Goal: Information Seeking & Learning: Ask a question

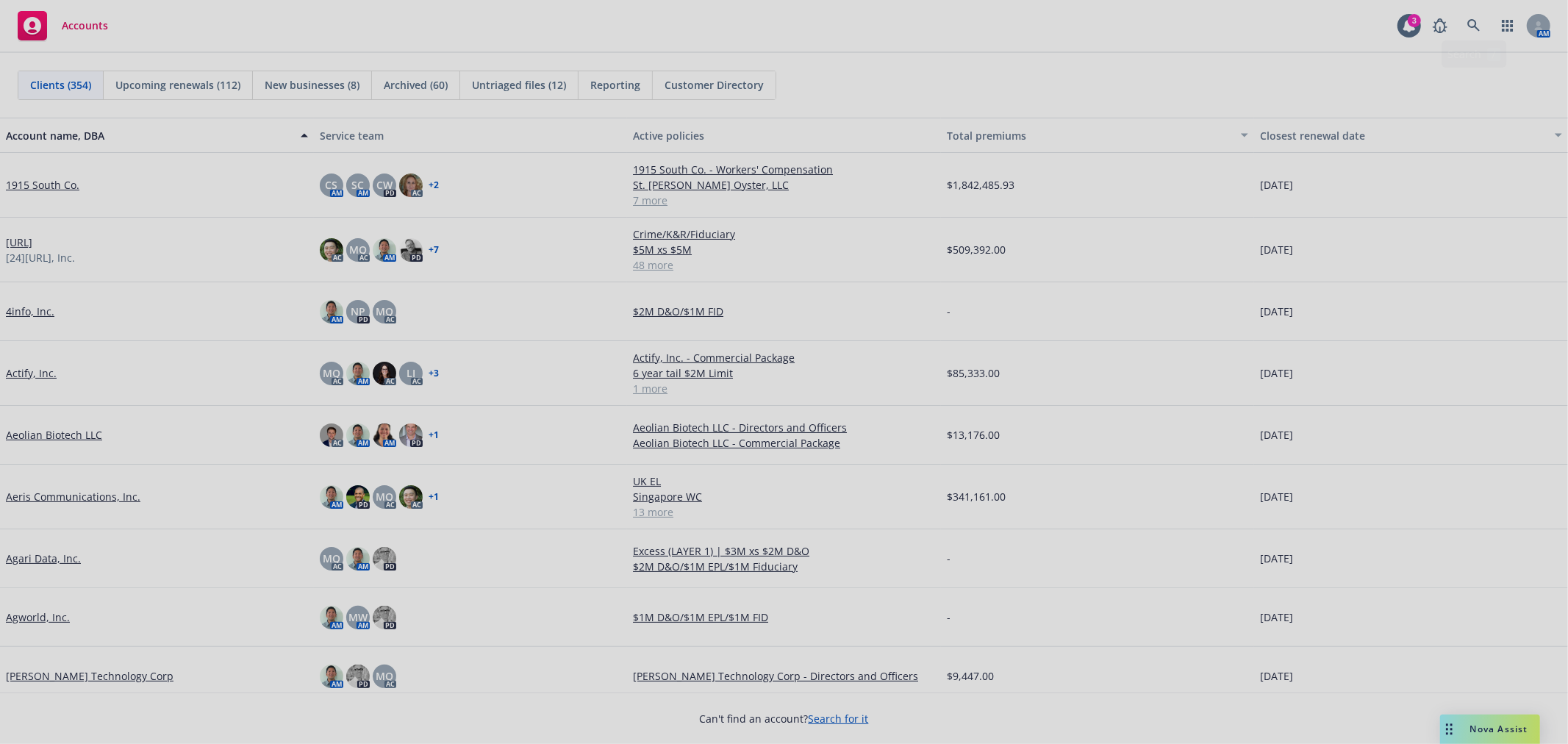
click at [1477, 30] on div at bounding box center [784, 372] width 1568 height 744
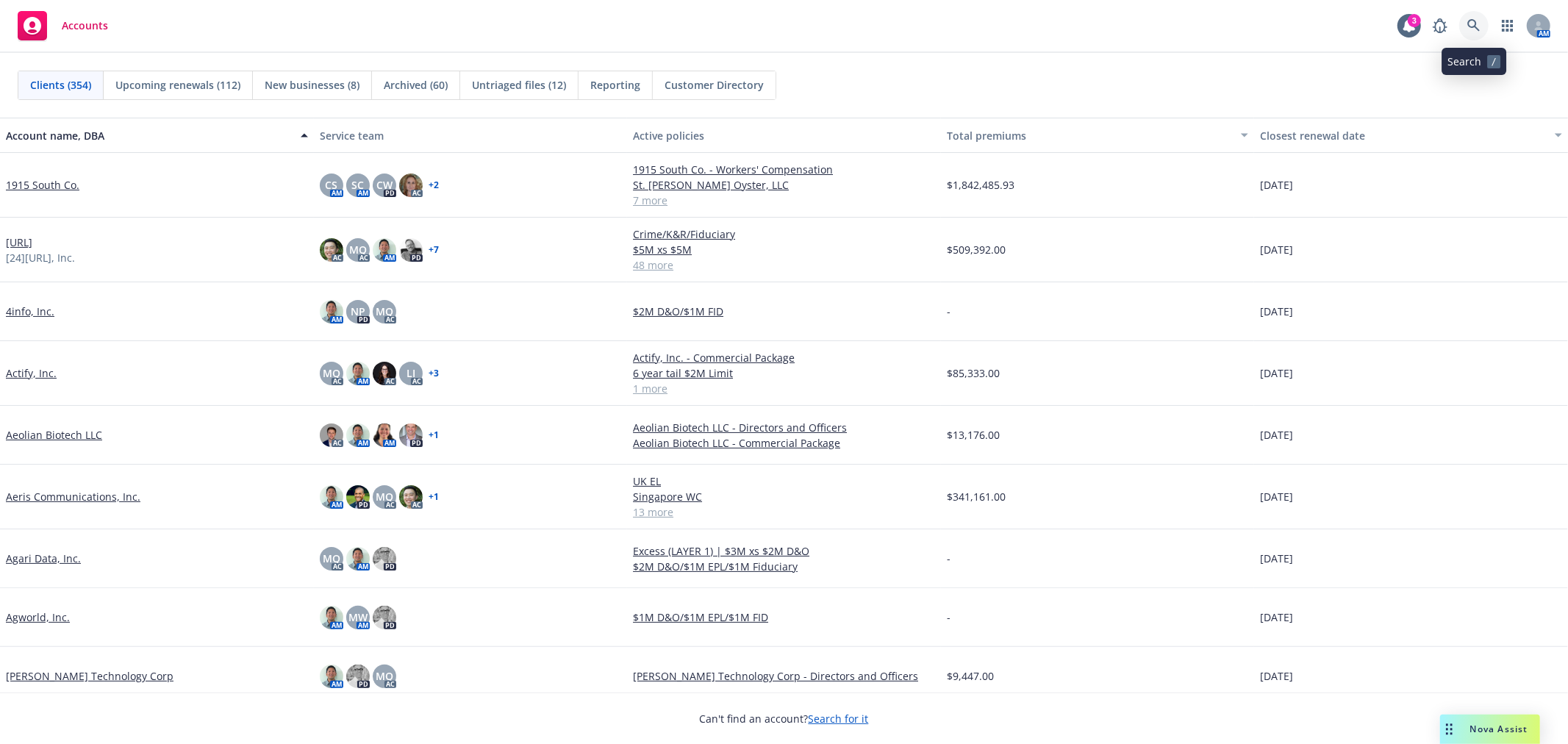
click at [1474, 28] on icon at bounding box center [1473, 26] width 13 height 13
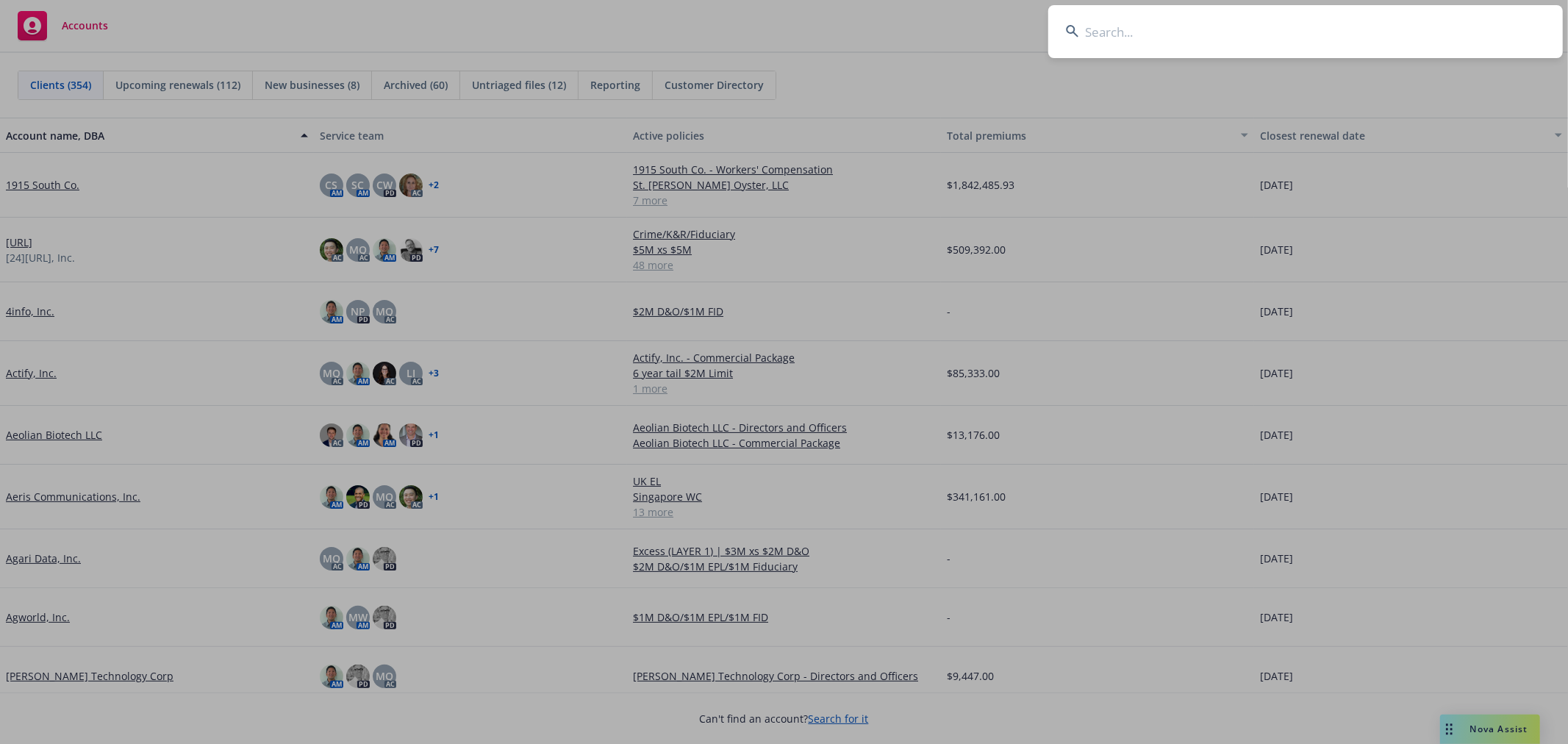
click at [1144, 35] on input at bounding box center [1305, 32] width 515 height 53
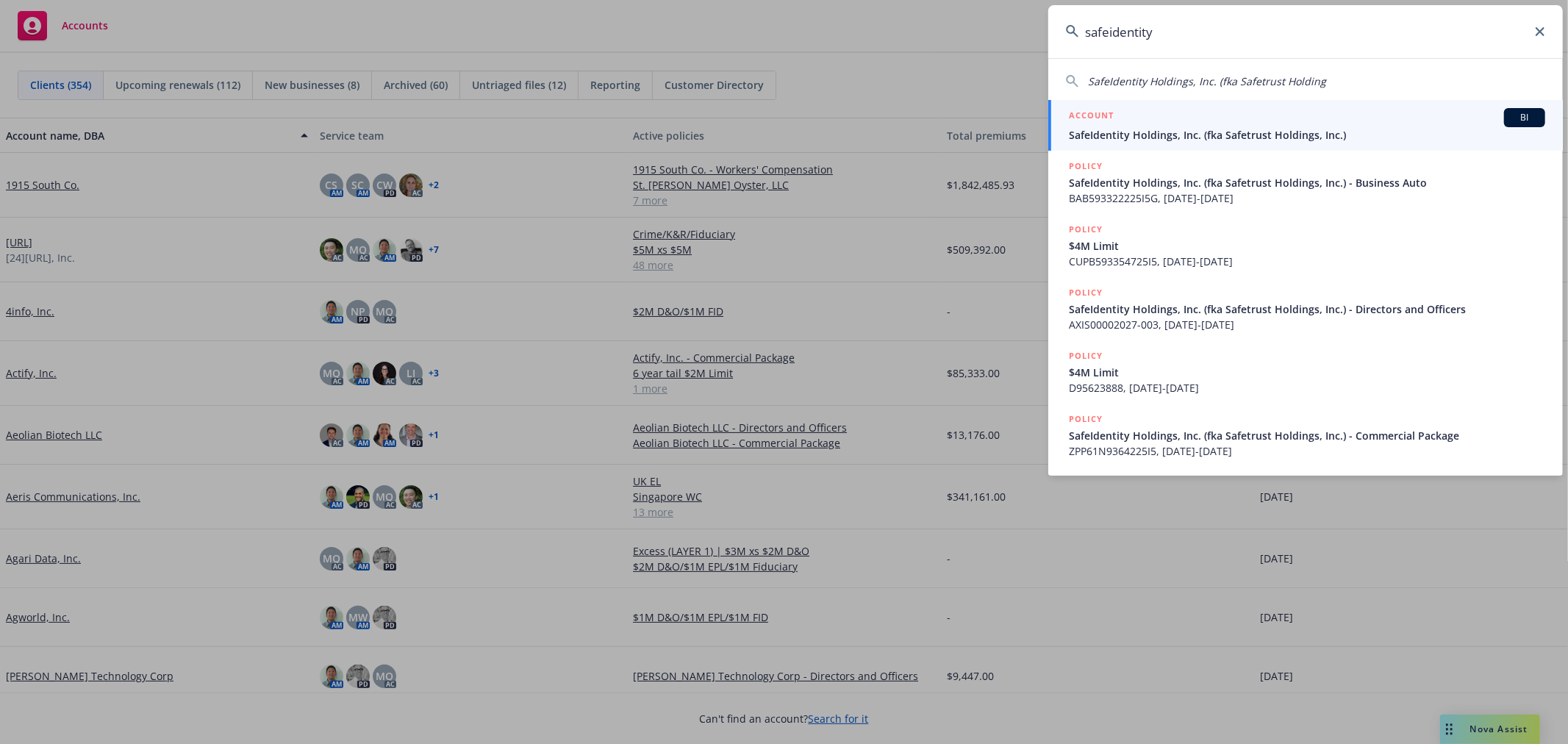
type input "safeidentity"
click at [1180, 142] on span "SafeIdentity Holdings, Inc. (fka Safetrust Holdings, Inc.)" at bounding box center [1307, 134] width 476 height 16
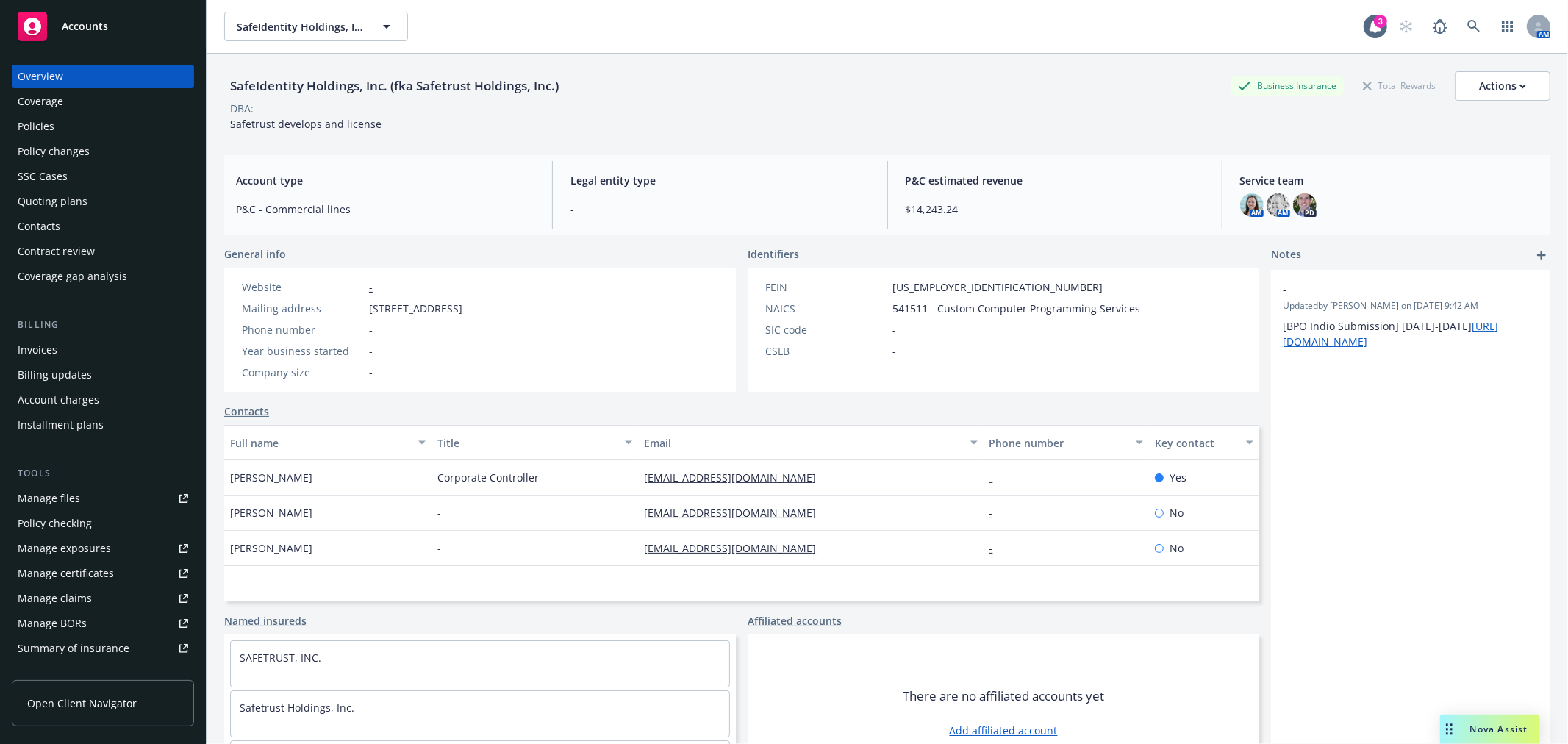
click at [48, 120] on div "Policies" at bounding box center [36, 126] width 37 height 24
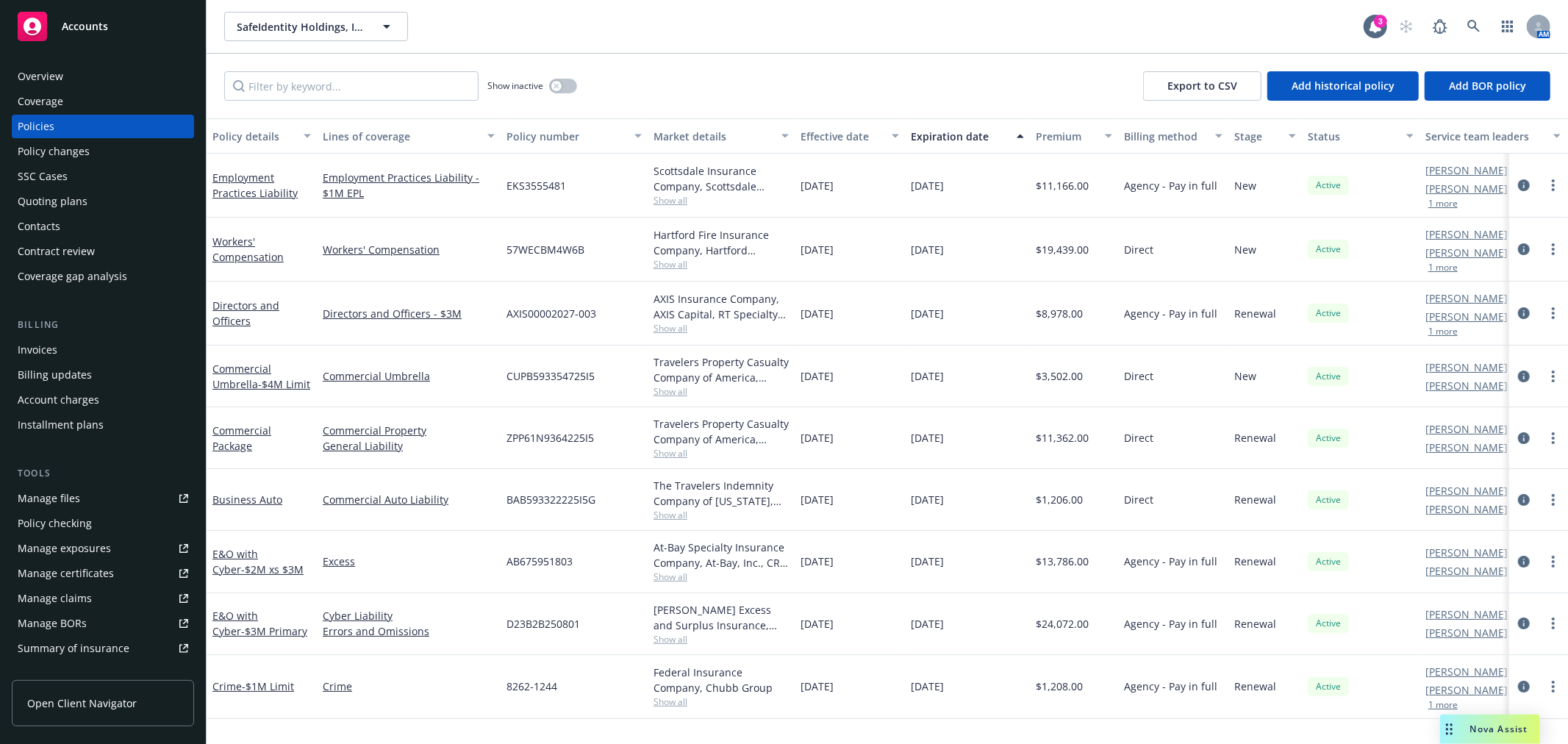
click at [42, 71] on div "Overview" at bounding box center [41, 77] width 46 height 24
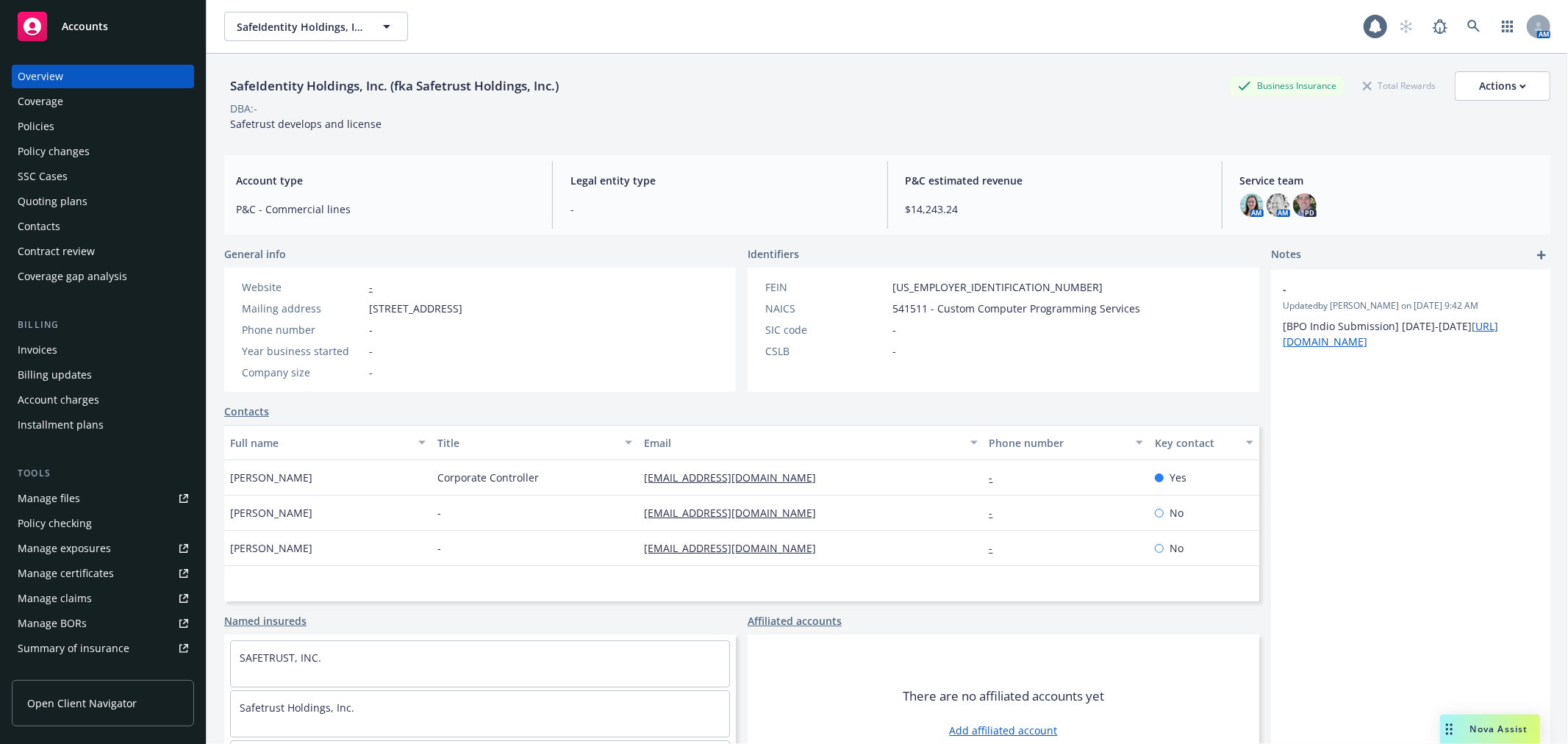
click at [78, 28] on span "Accounts" at bounding box center [85, 27] width 47 height 12
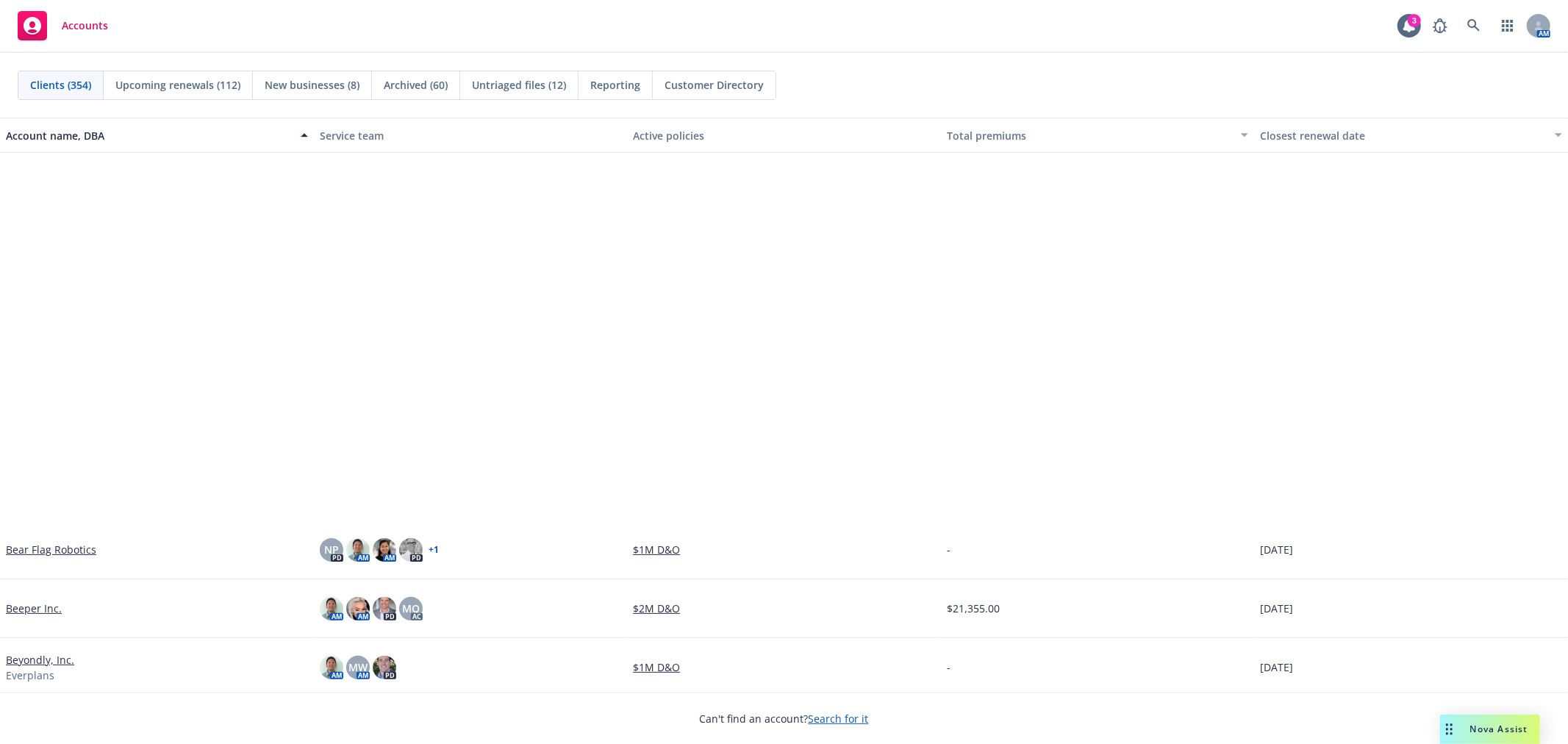
scroll to position [1960, 0]
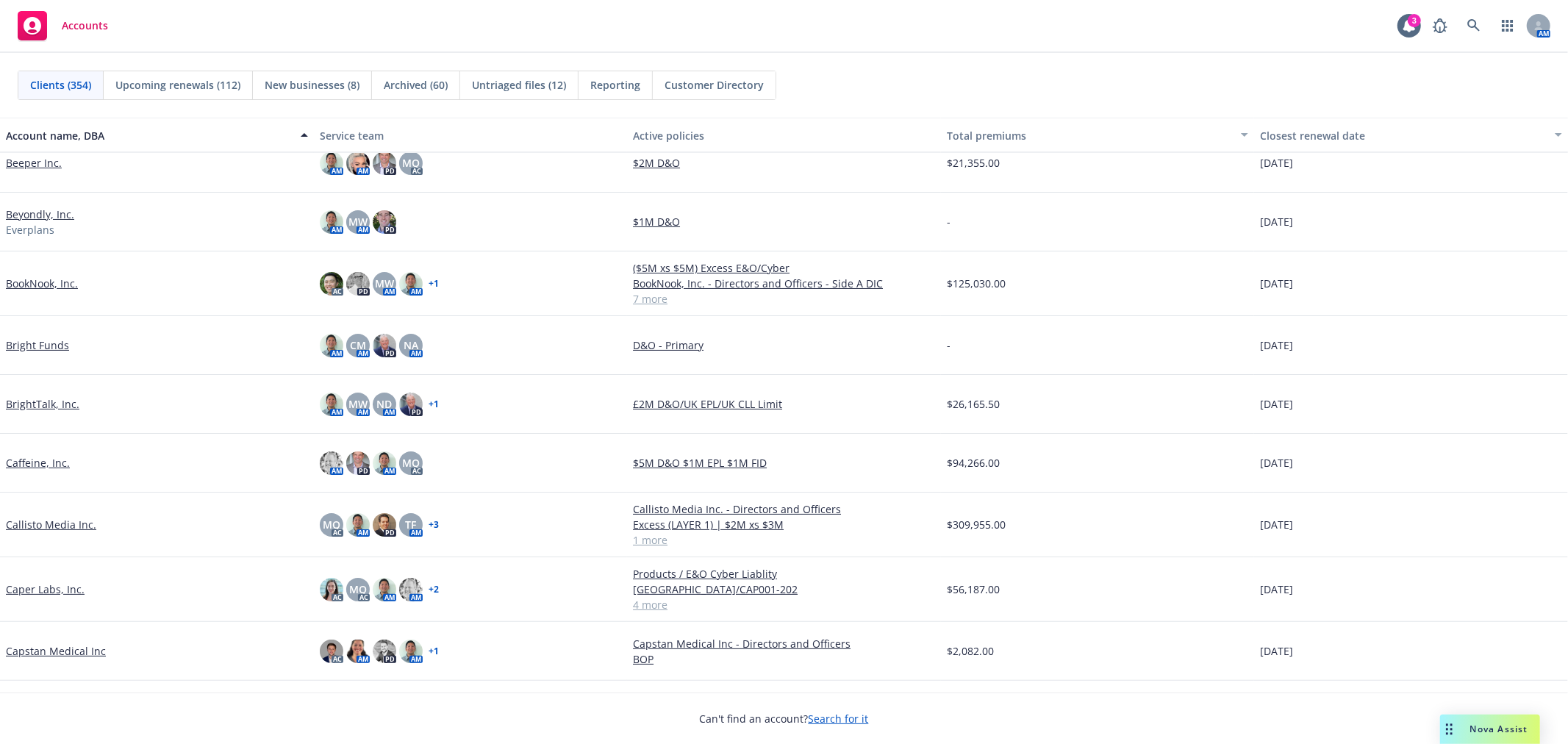
click at [200, 77] on span "Upcoming renewals (112)" at bounding box center [177, 84] width 125 height 16
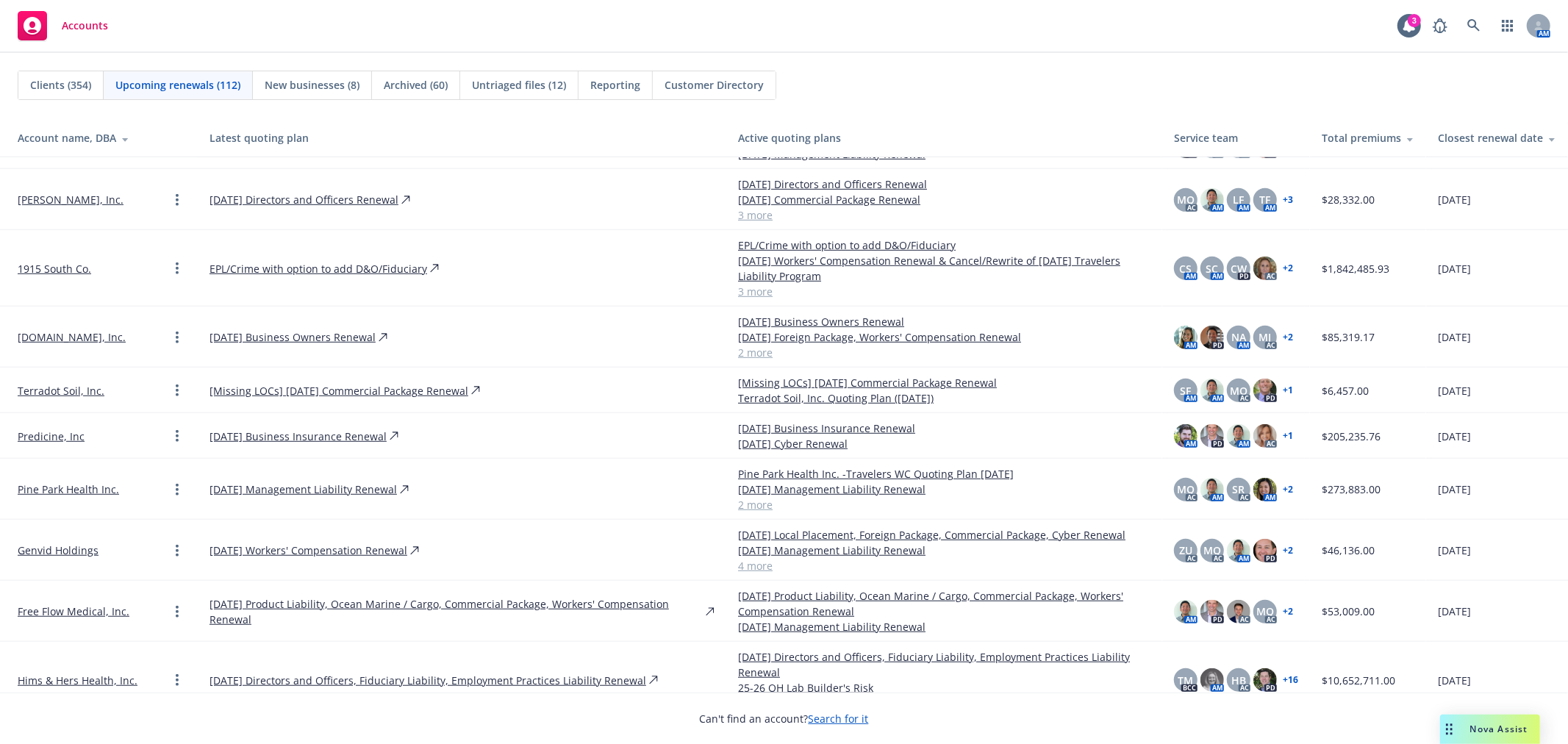
scroll to position [1062, 0]
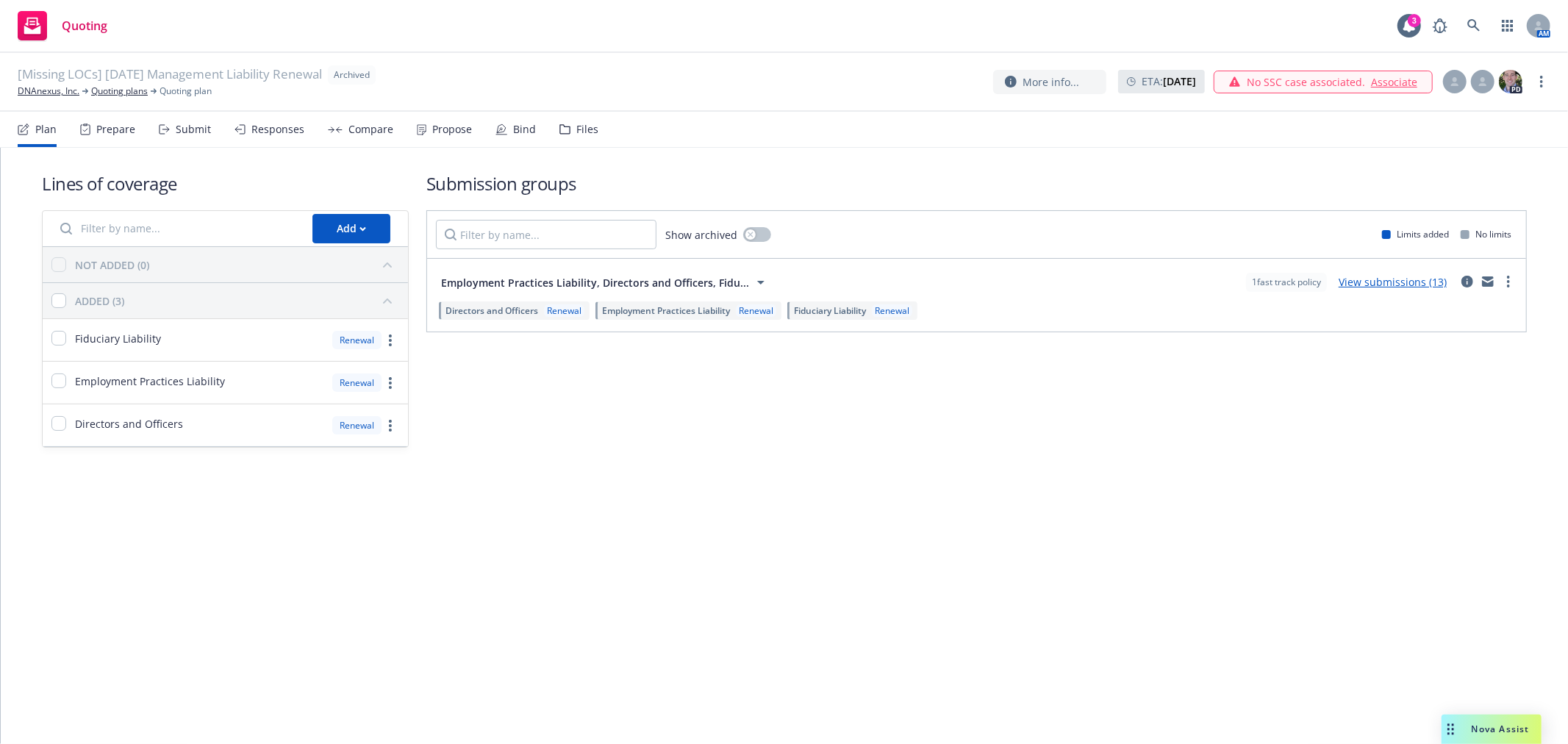
click at [561, 121] on div "Files" at bounding box center [578, 129] width 39 height 35
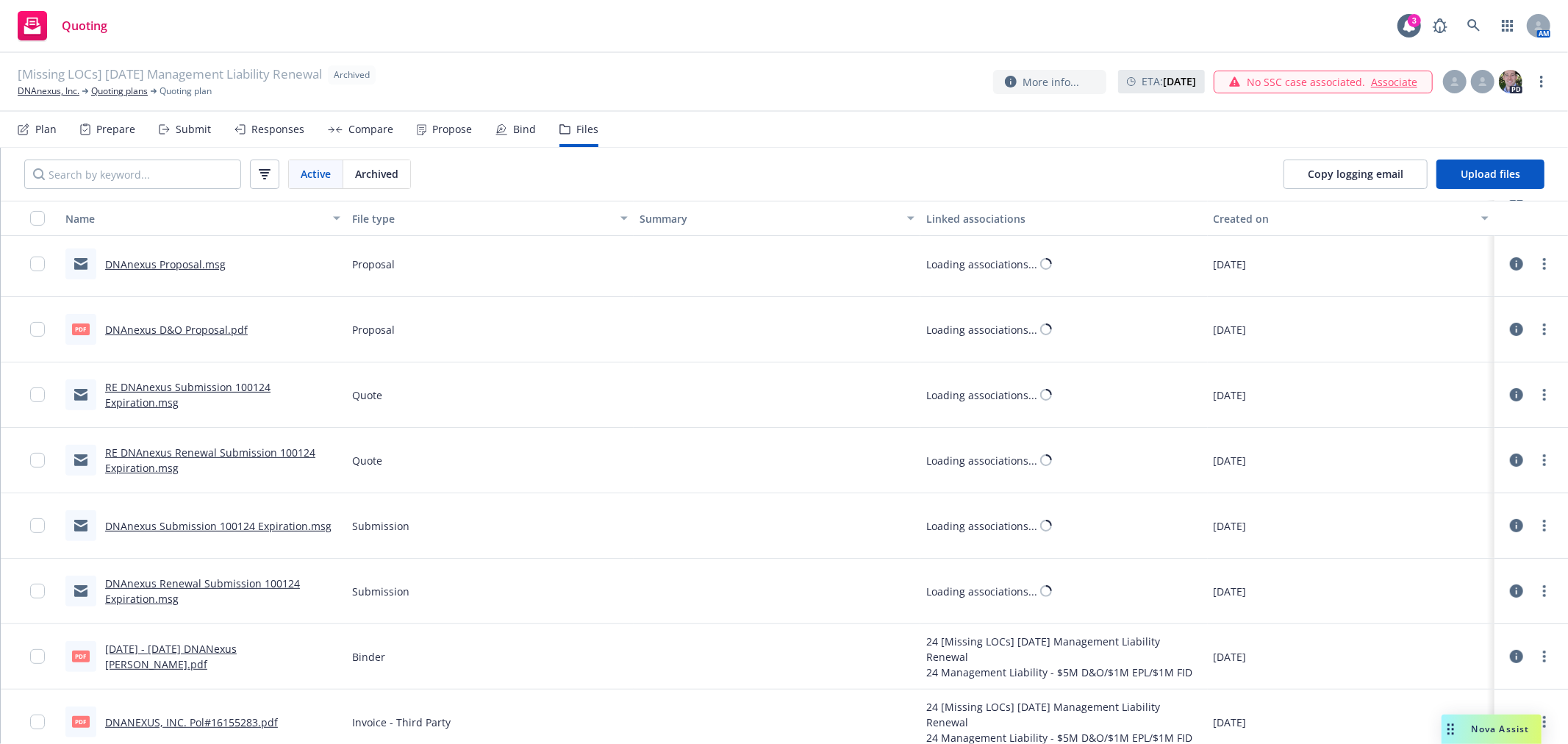
scroll to position [408, 0]
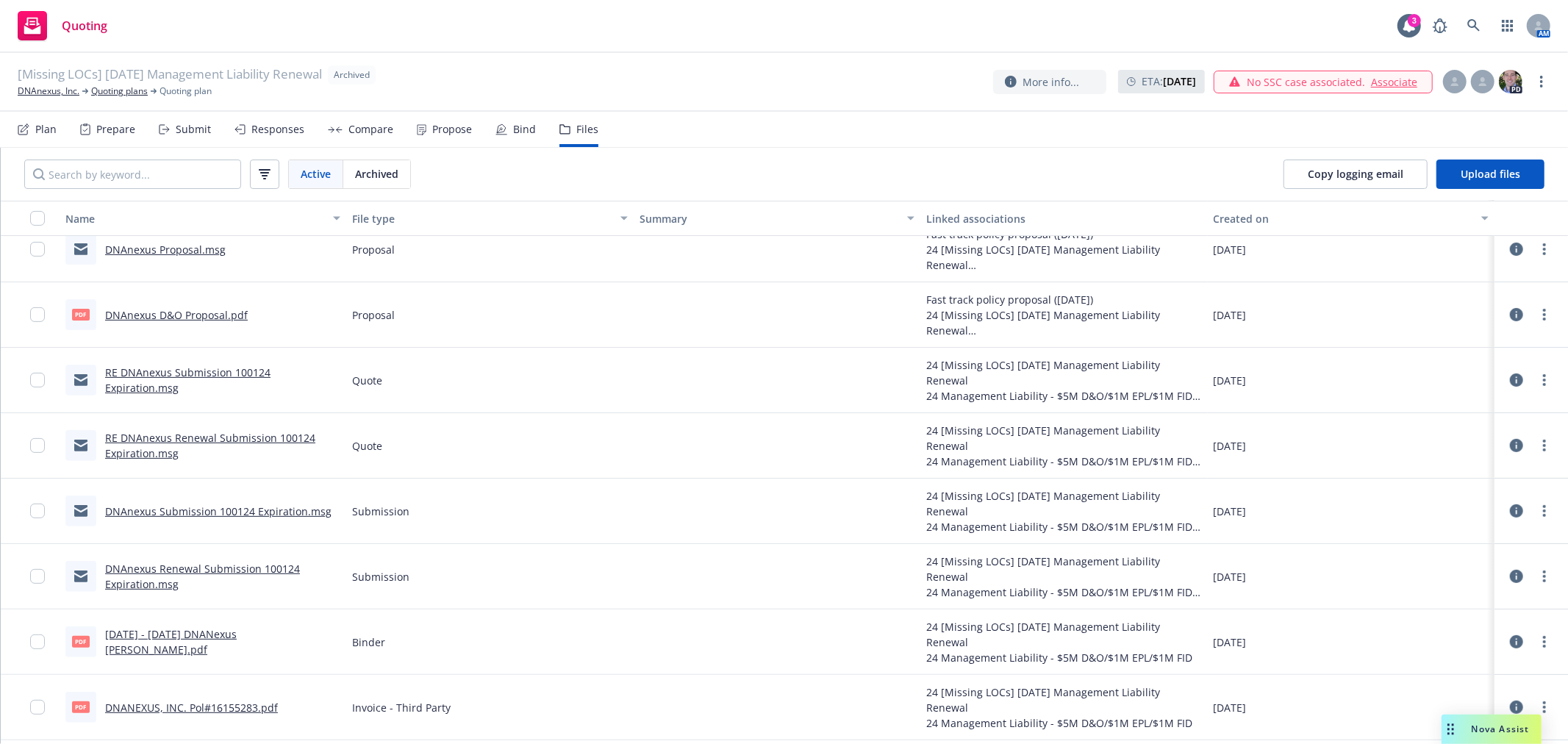
click at [194, 310] on link "DNAnexus D&O Proposal.pdf" at bounding box center [176, 315] width 143 height 14
click at [1543, 310] on circle "more" at bounding box center [1544, 310] width 3 height 3
click at [1471, 372] on link "Download" at bounding box center [1467, 375] width 146 height 30
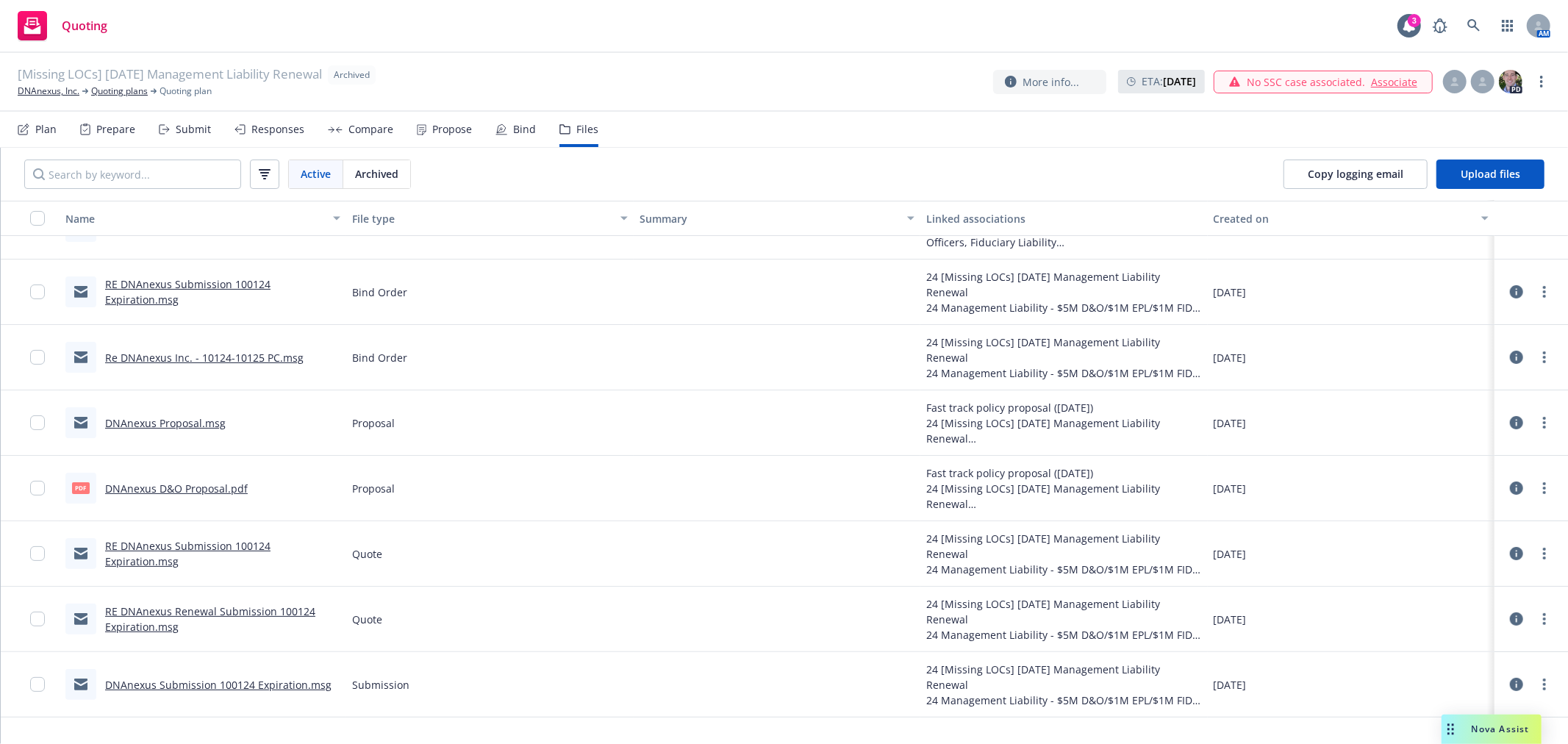
scroll to position [245, 0]
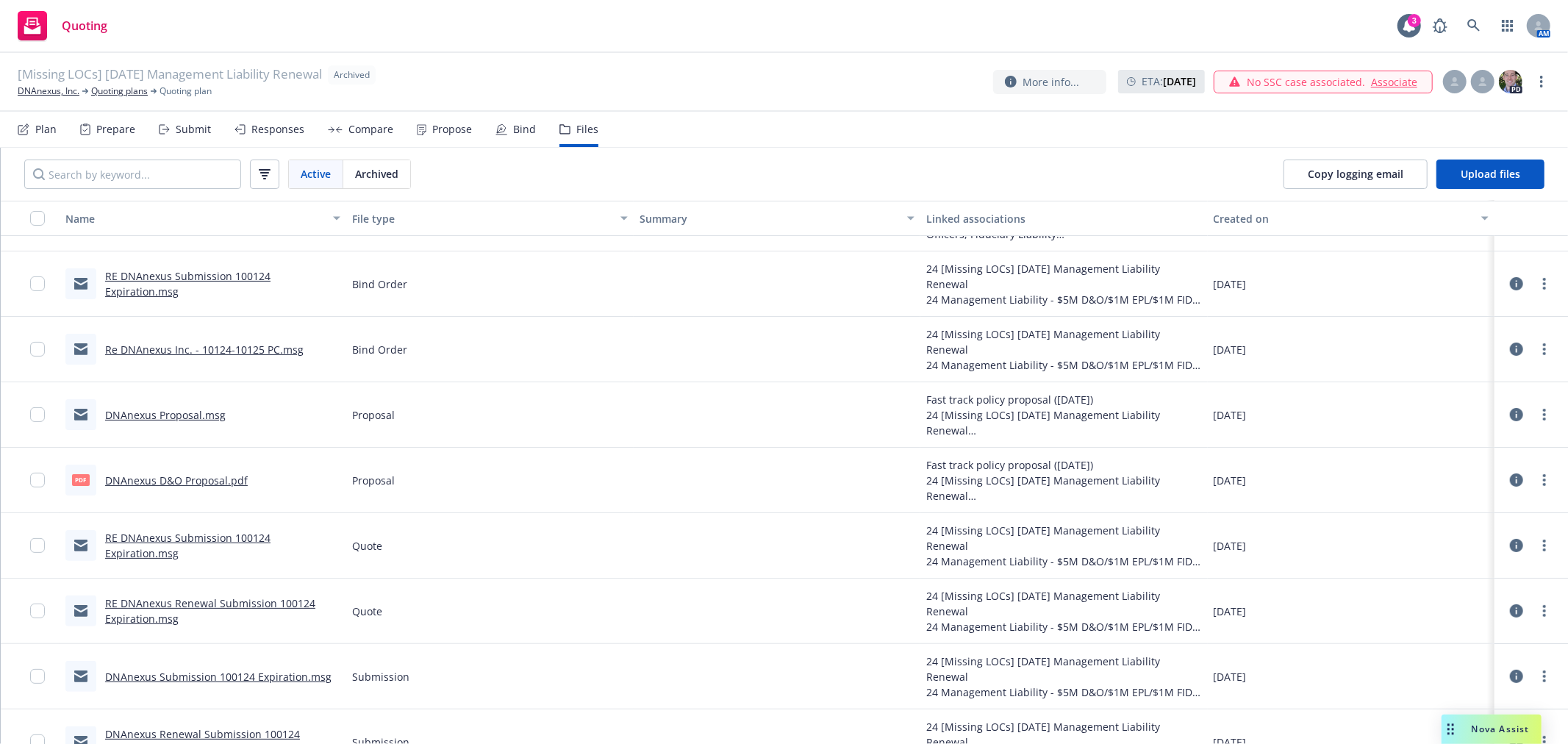
click at [205, 417] on link "DNAnexus Proposal.msg" at bounding box center [165, 414] width 120 height 14
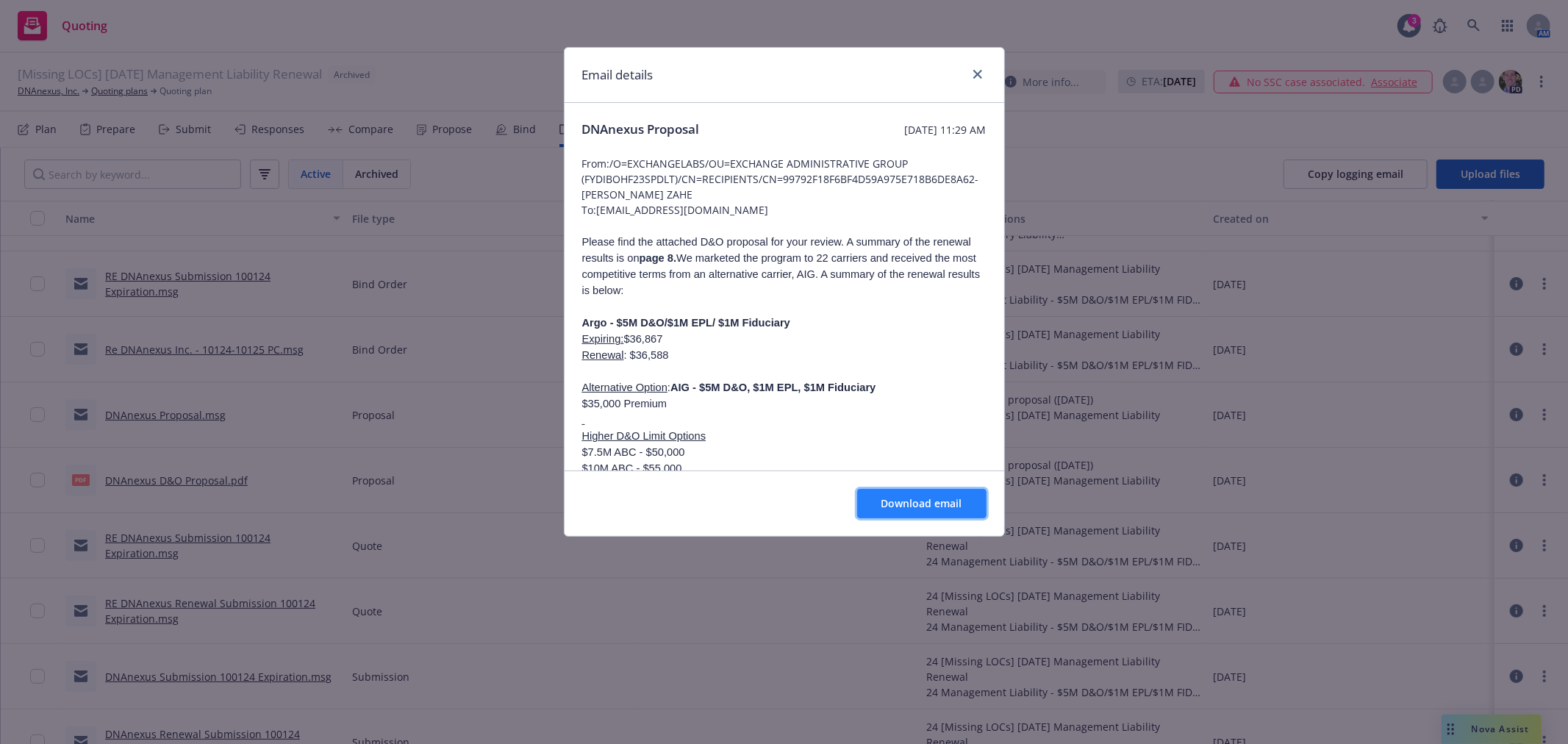
click at [942, 508] on span "Download email" at bounding box center [921, 503] width 81 height 14
click at [979, 75] on icon "close" at bounding box center [978, 75] width 9 height 9
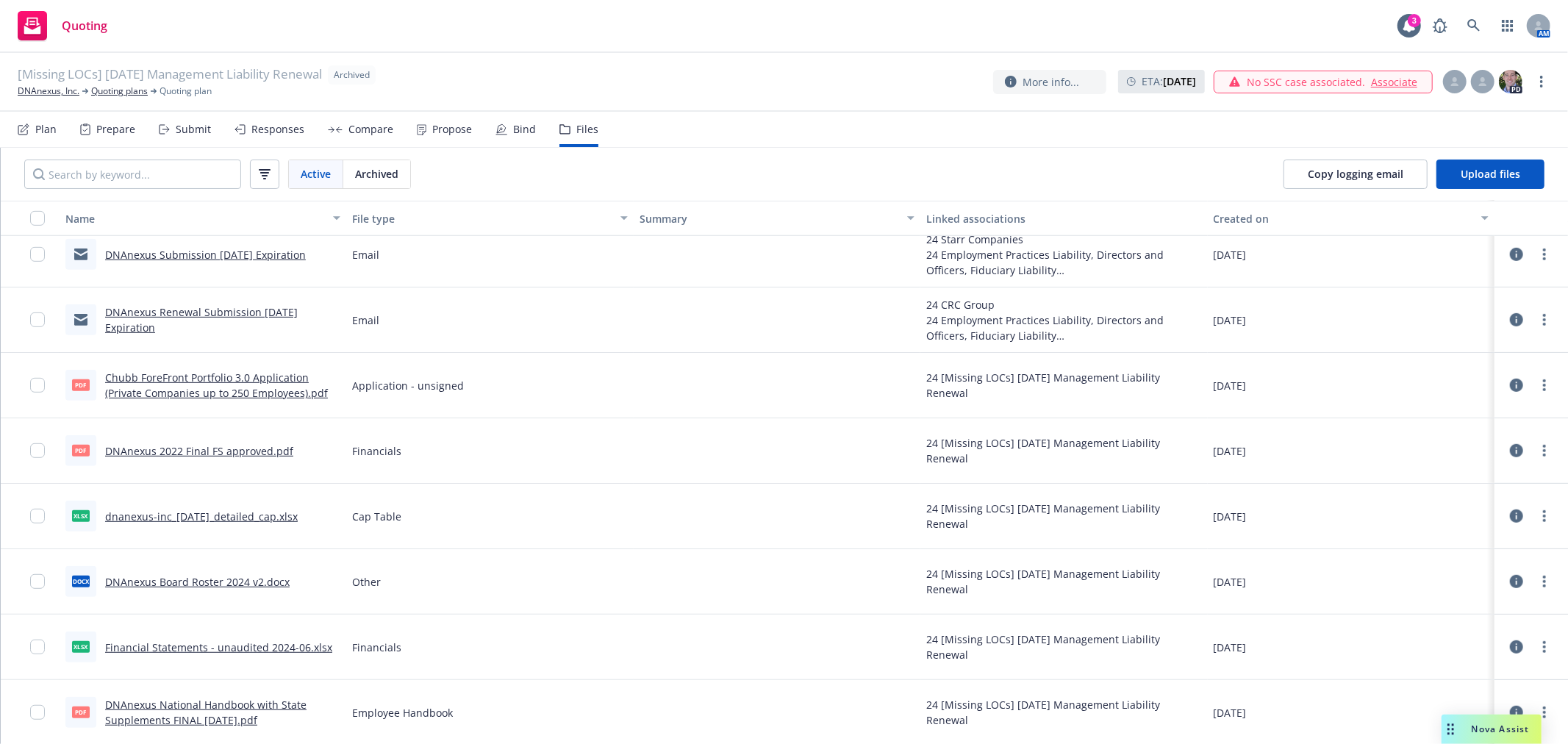
scroll to position [5386, 0]
click at [225, 382] on div "Chubb ForeFront Portfolio 3.0 Application (Private Companies up to 250 Employee…" at bounding box center [222, 384] width 235 height 31
click at [194, 307] on link "DNAnexus Renewal Submission [DATE] Expiration" at bounding box center [201, 318] width 193 height 30
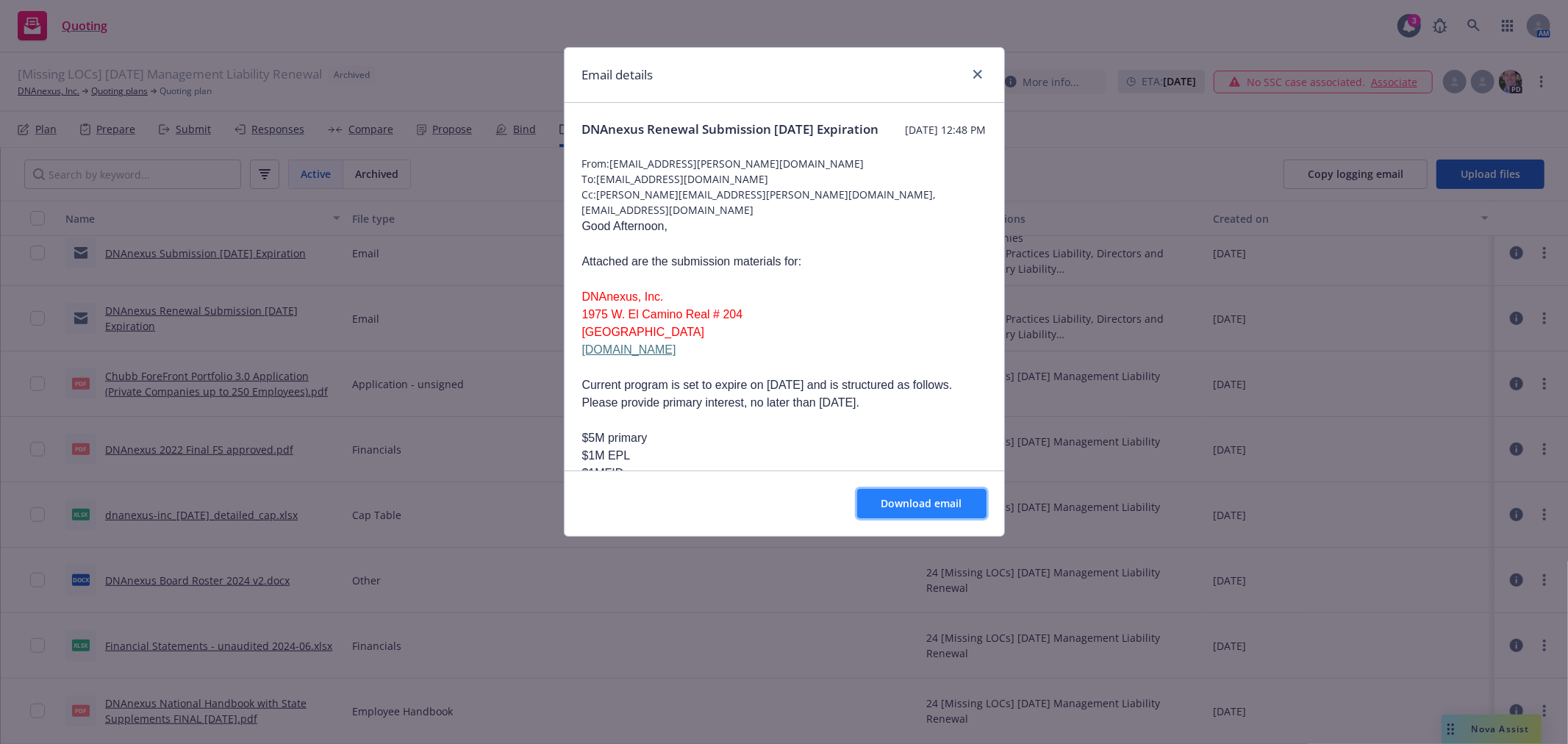
click at [950, 498] on span "Download email" at bounding box center [921, 503] width 81 height 14
click at [975, 71] on icon "close" at bounding box center [978, 75] width 9 height 9
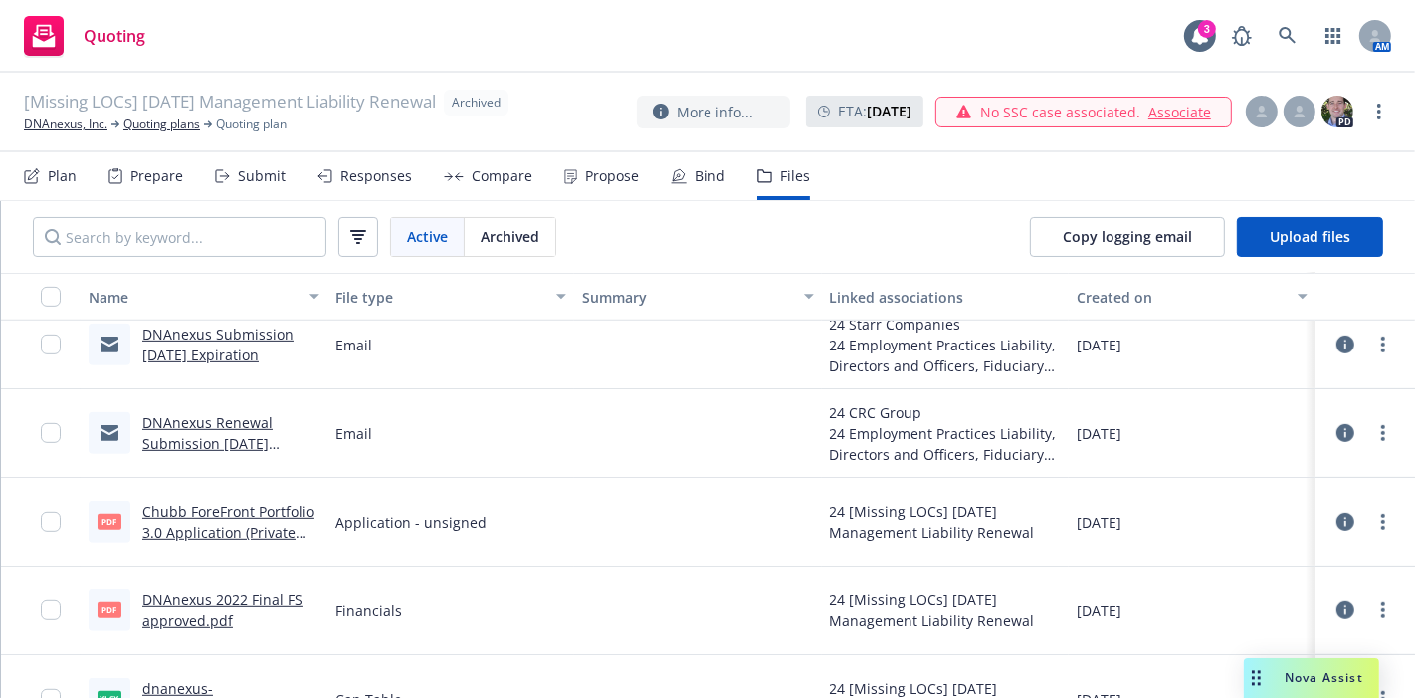
scroll to position [7286, 0]
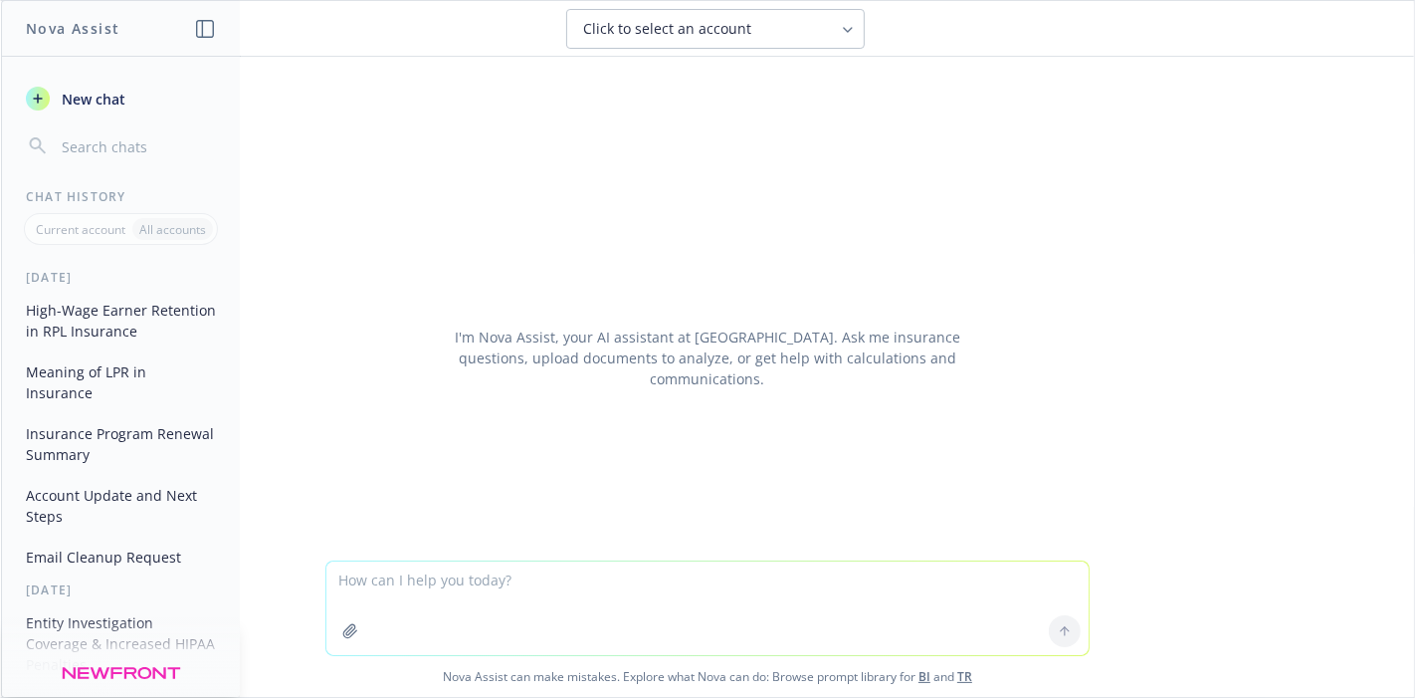
click at [642, 597] on textarea at bounding box center [707, 608] width 762 height 94
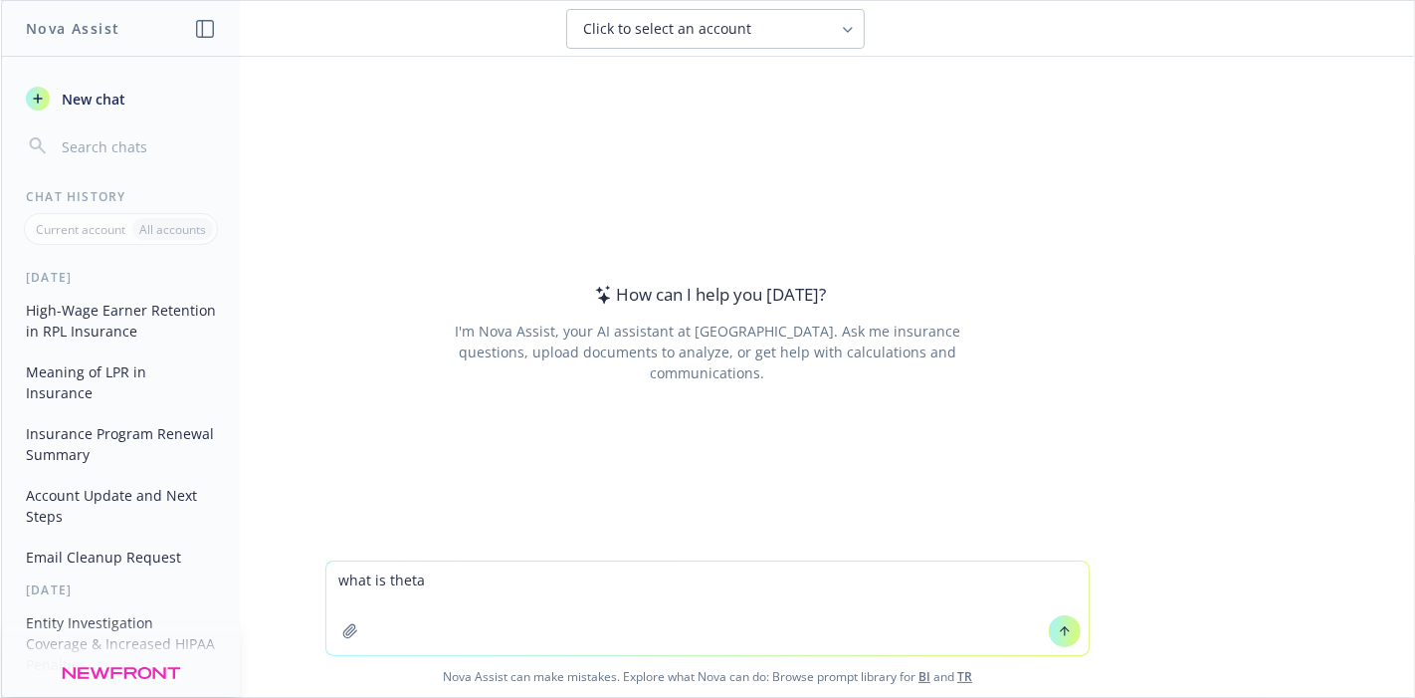
type textarea "what is theta"
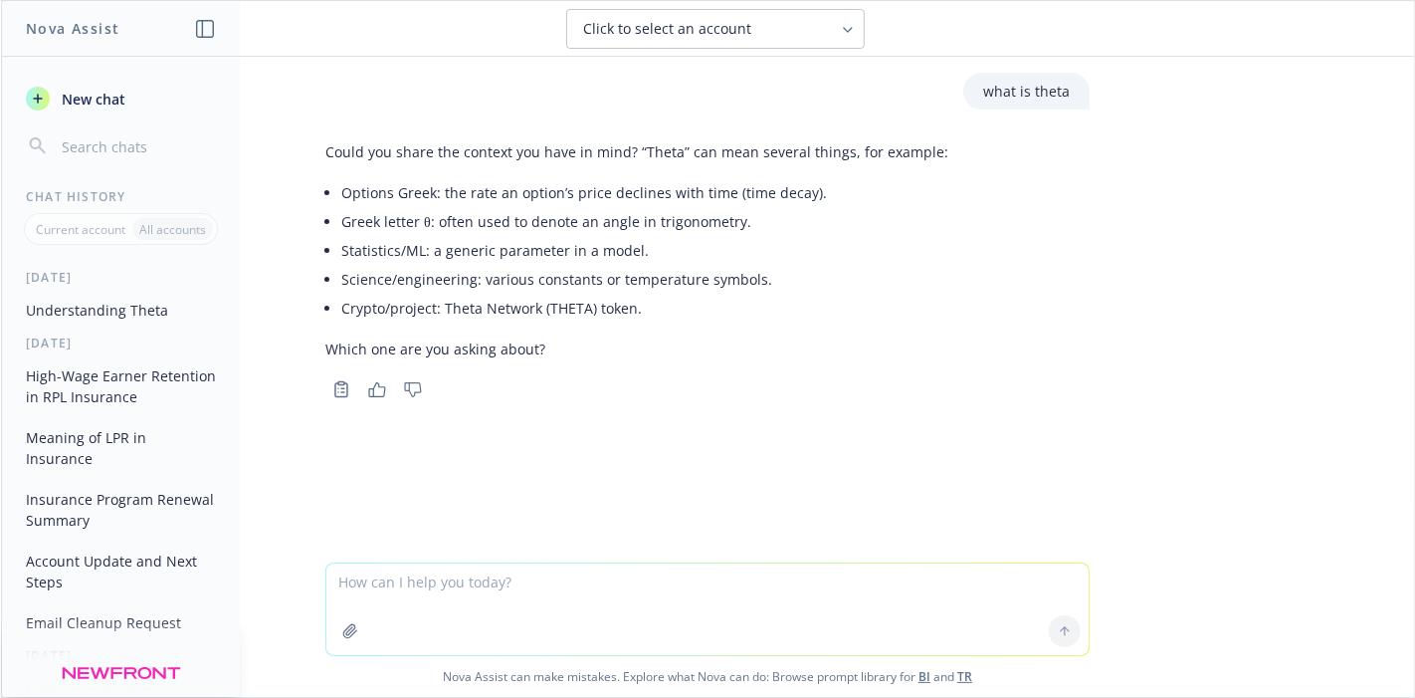
click at [609, 617] on textarea at bounding box center [707, 609] width 762 height 92
paste textarea "Coverage for $THETA, $TFUEL, $TDROP, and NFT securities claims for $1m x $250k."
type textarea "Coverage for $THETA, $TFUEL, $TDROP, and NFT"
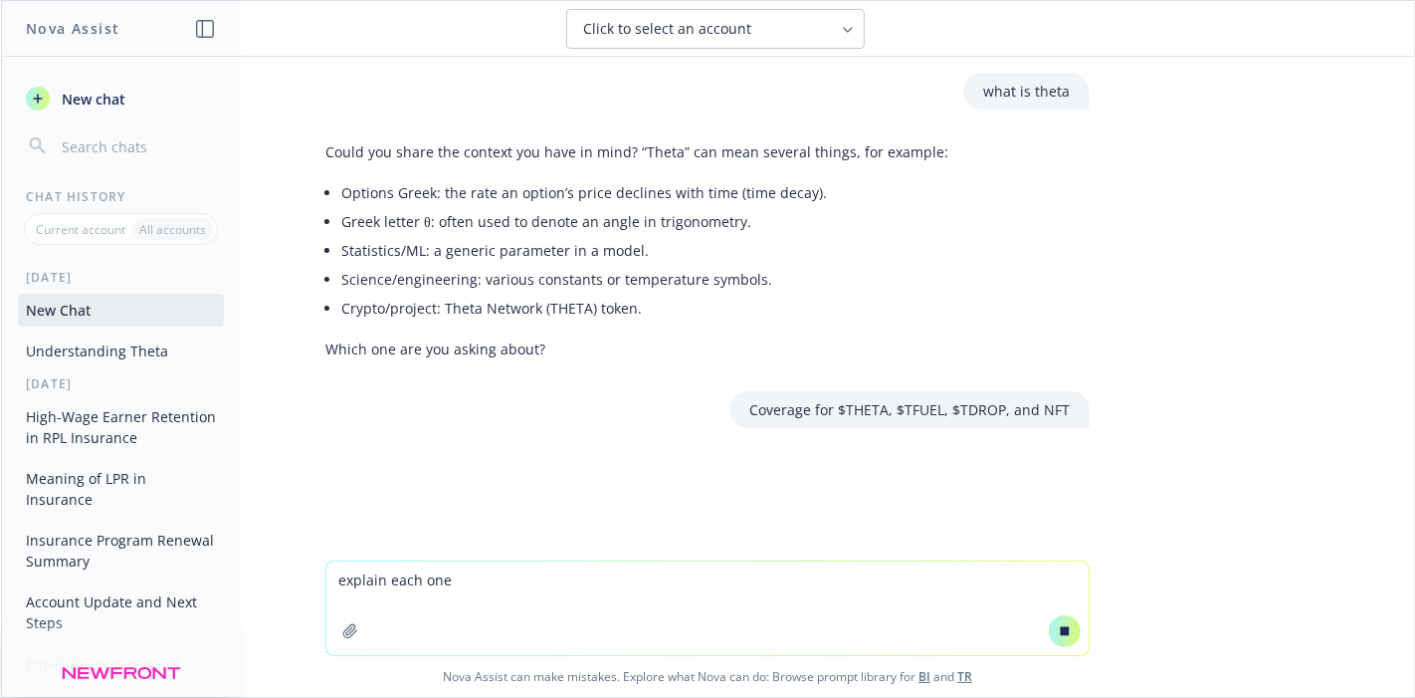
type textarea "explain each one"
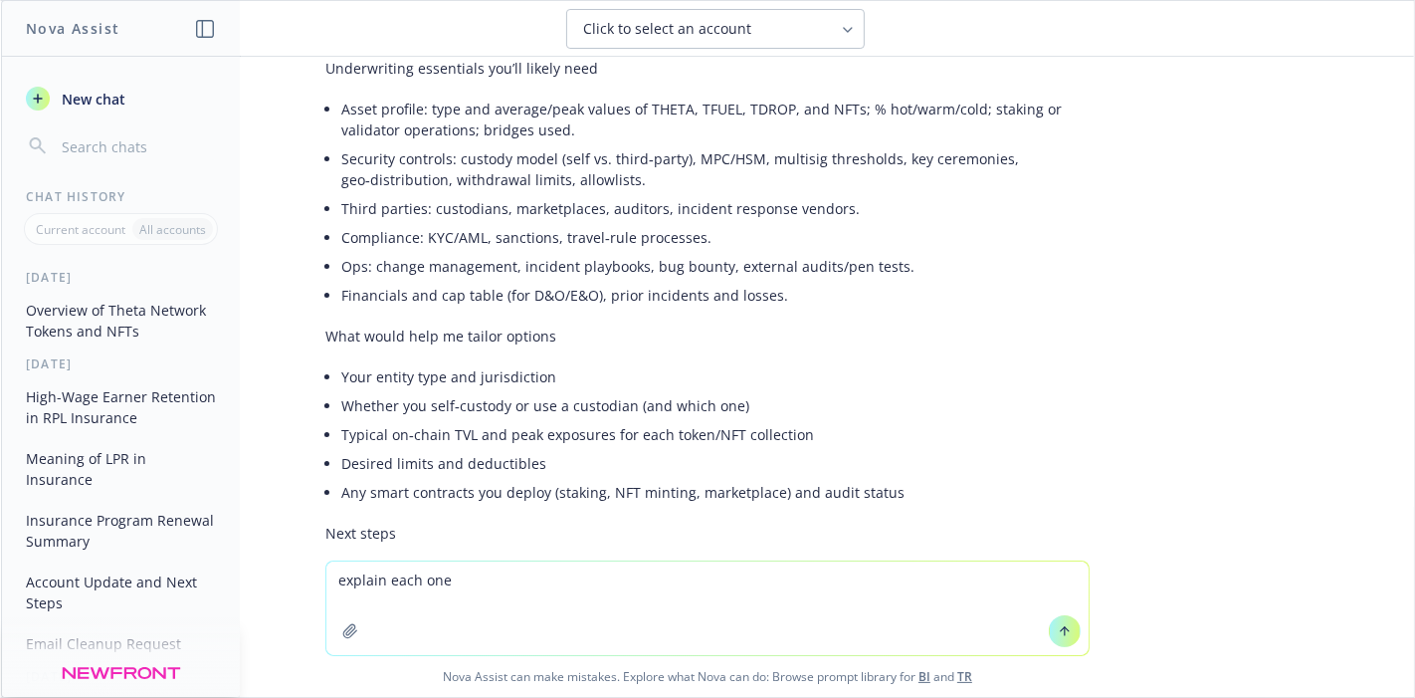
scroll to position [1800, 0]
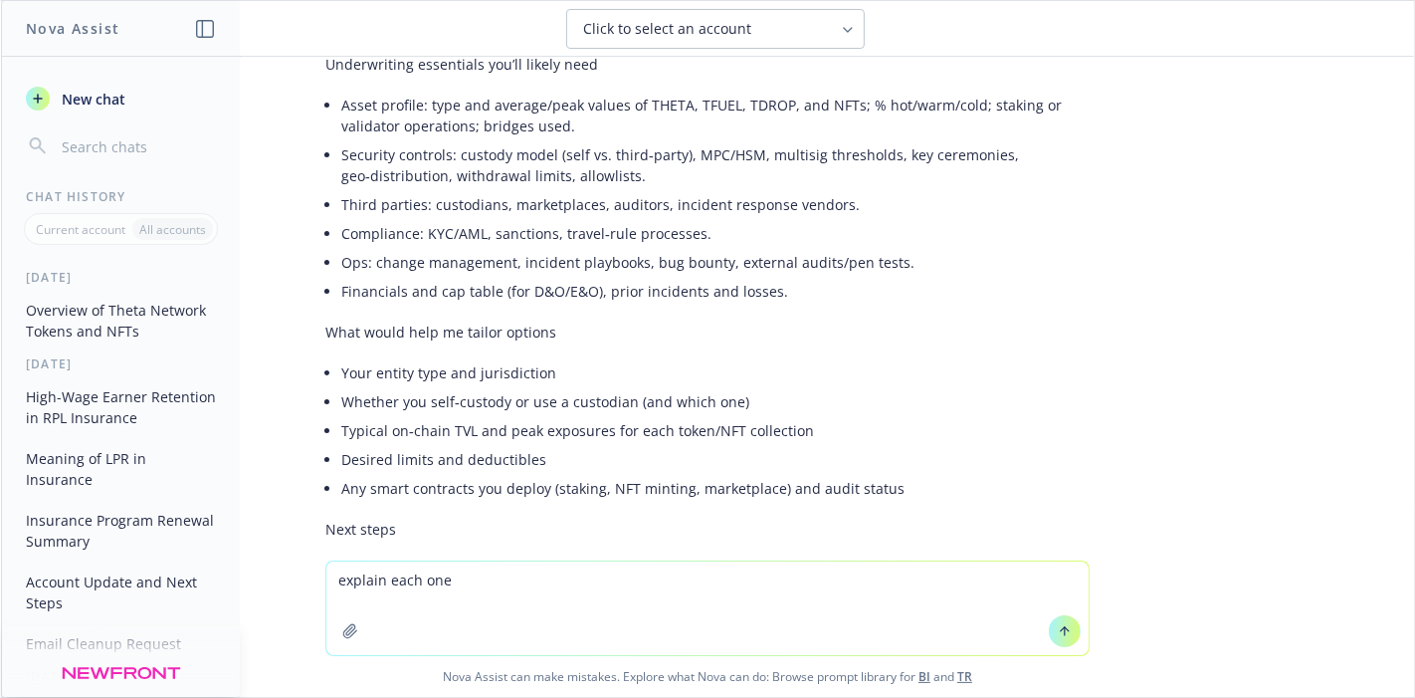
click at [1058, 630] on icon at bounding box center [1065, 631] width 14 height 14
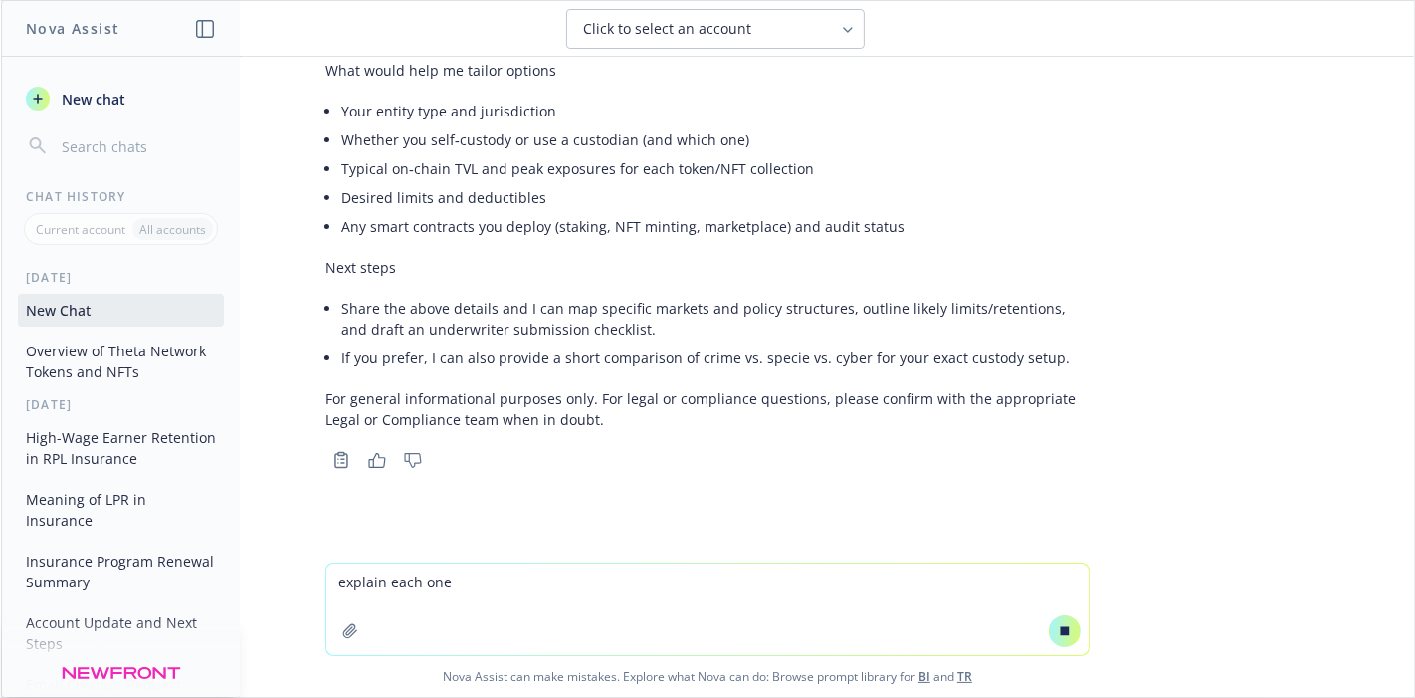
scroll to position [2064, 0]
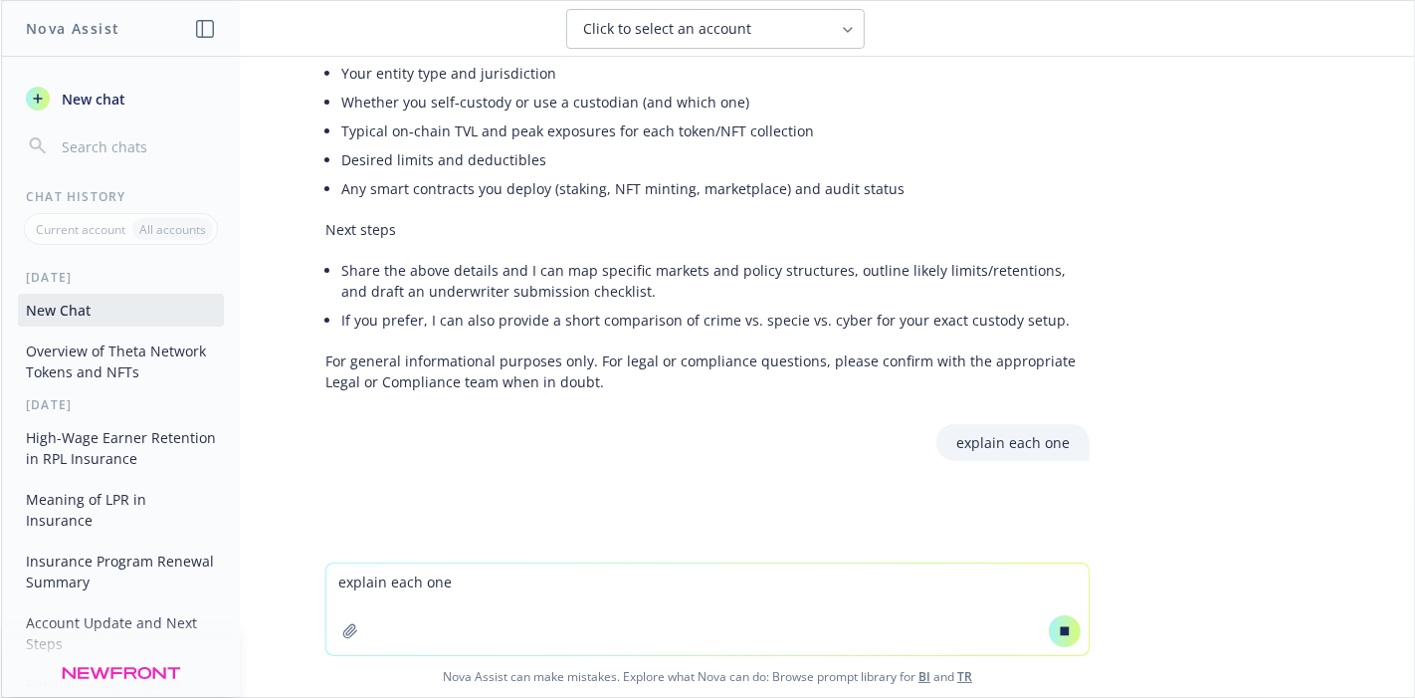
click at [904, 607] on textarea "explain each one" at bounding box center [707, 609] width 762 height 92
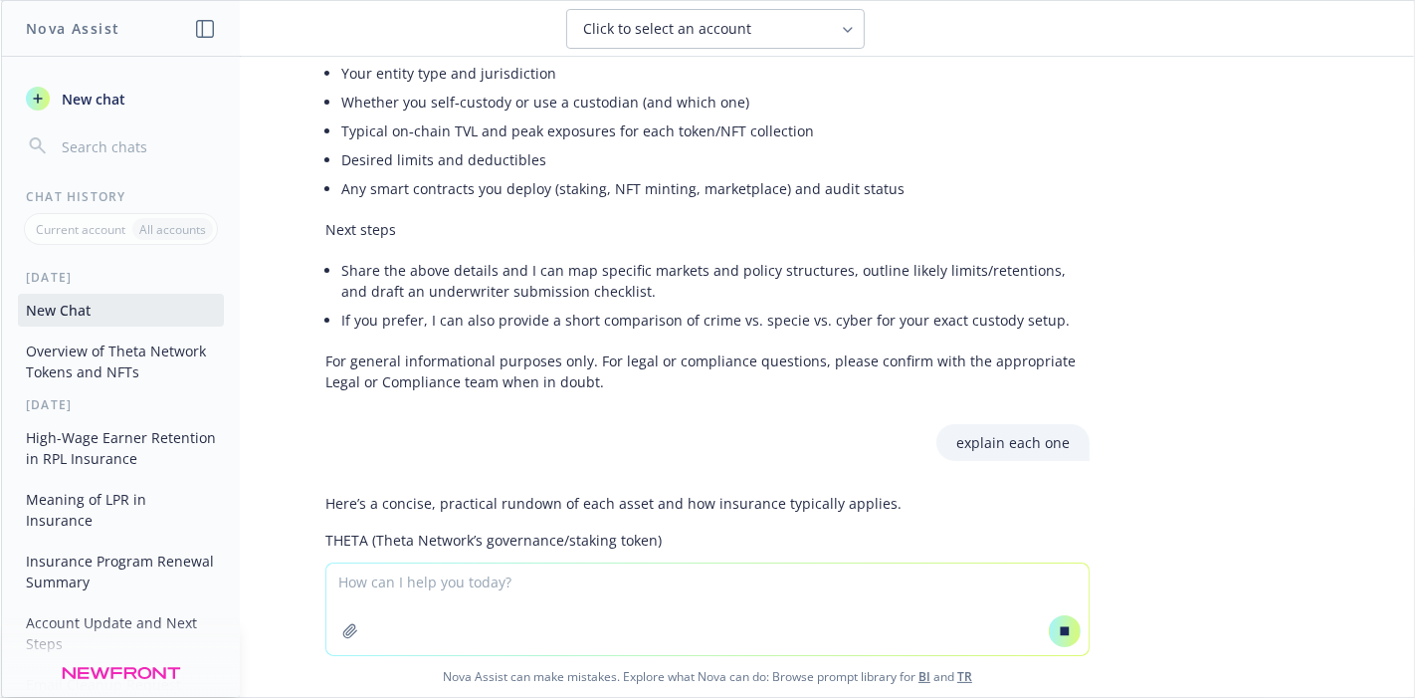
paste textarea "Coverage for $THETA, $TFUEL, $TDROP, and NFT securities claims for $1m x $250k."
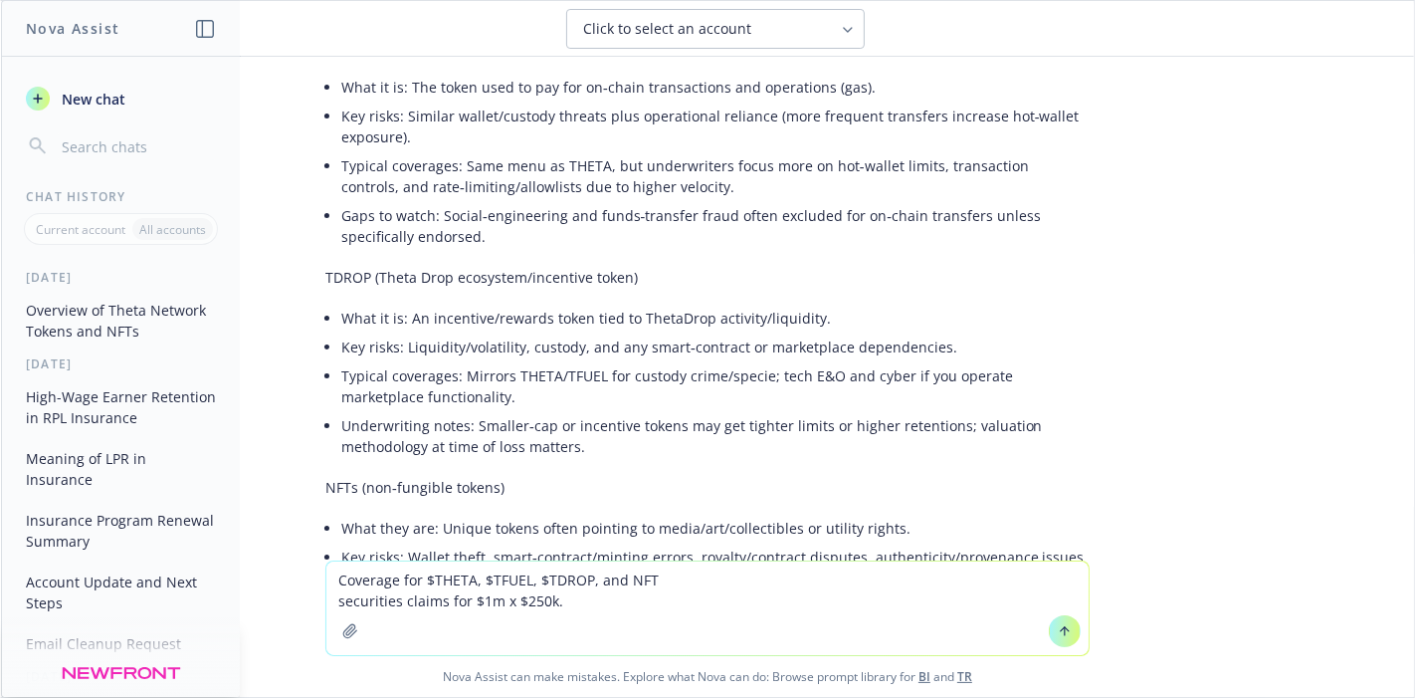
scroll to position [3066, 0]
type textarea "Coverage for $THETA, $TFUEL, $TDROP, and NFT securities claims for $1m x $250k."
